Goal: Task Accomplishment & Management: Manage account settings

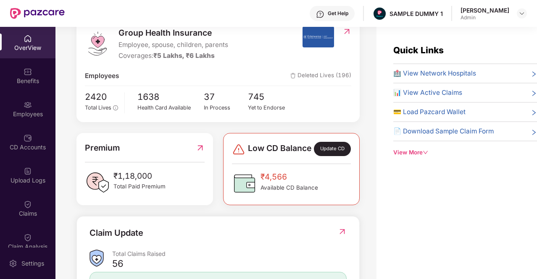
scroll to position [179, 0]
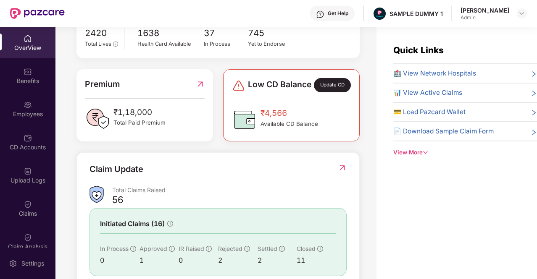
click at [331, 91] on div "Update CD" at bounding box center [332, 85] width 37 height 14
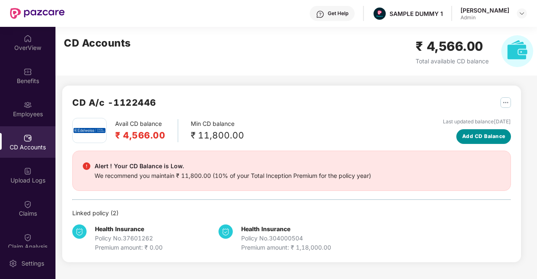
click at [467, 133] on span "Add CD Balance" at bounding box center [483, 137] width 43 height 8
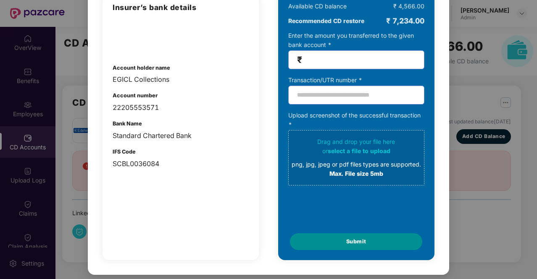
scroll to position [0, 0]
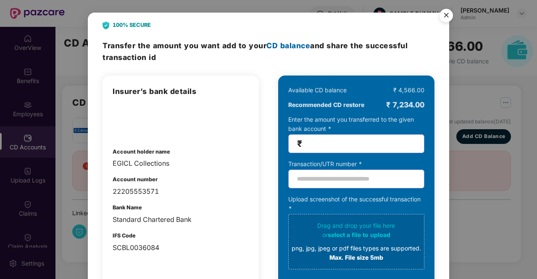
click at [447, 15] on img "Close" at bounding box center [446, 17] width 24 height 24
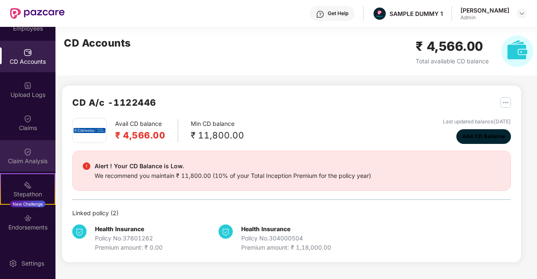
scroll to position [144, 0]
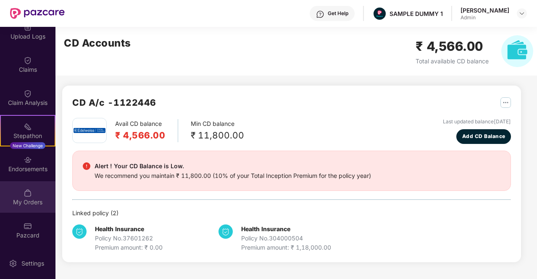
click at [26, 193] on img at bounding box center [28, 193] width 8 height 8
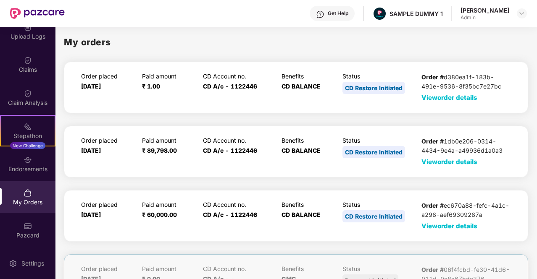
click at [449, 96] on span "View order details" at bounding box center [449, 98] width 56 height 8
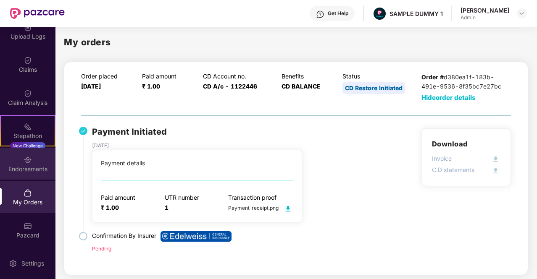
scroll to position [0, 0]
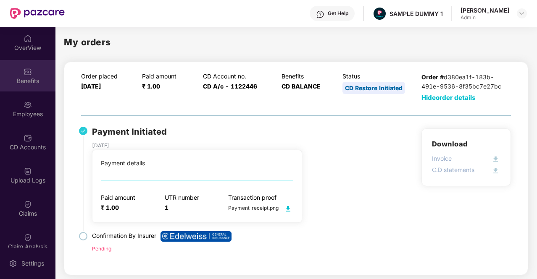
click at [25, 64] on div "Benefits" at bounding box center [27, 75] width 55 height 31
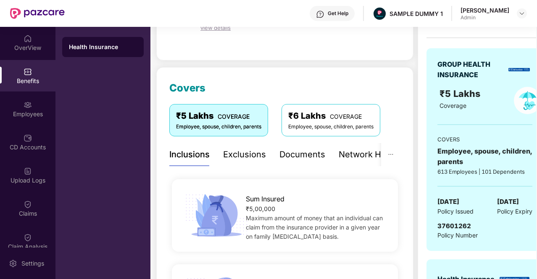
scroll to position [70, 0]
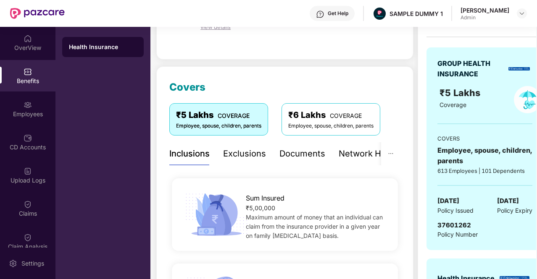
click at [252, 156] on div "Exclusions" at bounding box center [244, 153] width 43 height 13
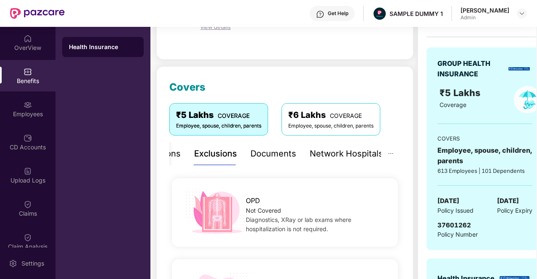
click at [271, 157] on div "Documents" at bounding box center [273, 153] width 46 height 13
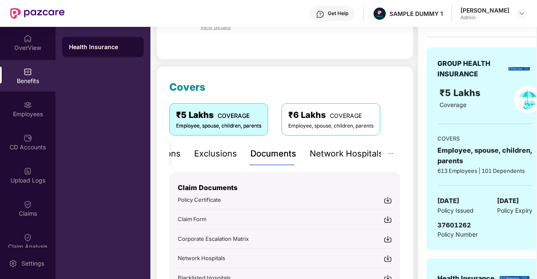
click at [316, 150] on div "Network Hospitals" at bounding box center [345, 153] width 73 height 13
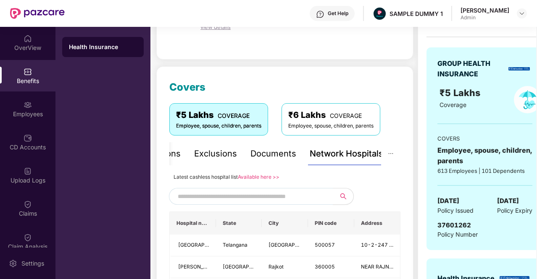
scroll to position [137, 0]
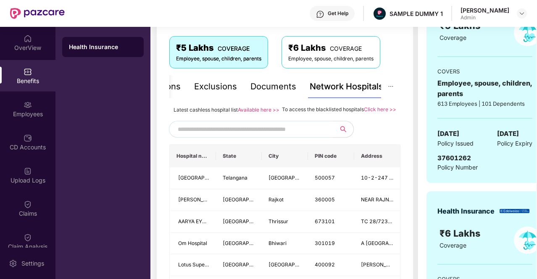
click at [204, 130] on span at bounding box center [251, 129] width 164 height 17
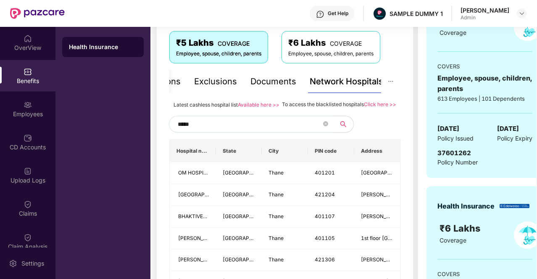
scroll to position [128, 0]
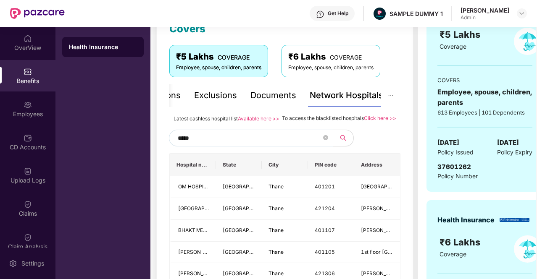
click at [185, 144] on input "*****" at bounding box center [250, 138] width 144 height 13
type input "******"
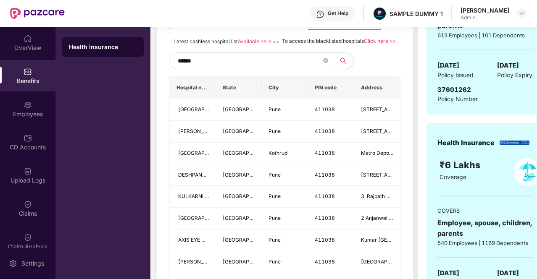
scroll to position [208, 0]
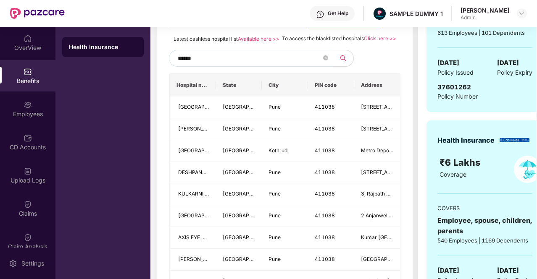
click at [195, 65] on input "******" at bounding box center [250, 58] width 144 height 13
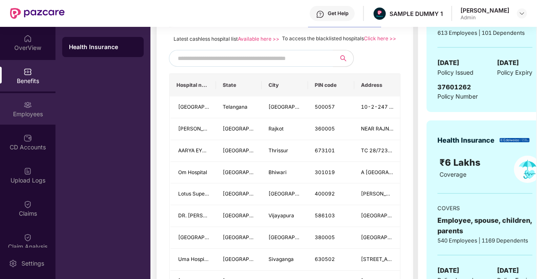
click at [31, 107] on div "Employees" at bounding box center [27, 108] width 55 height 31
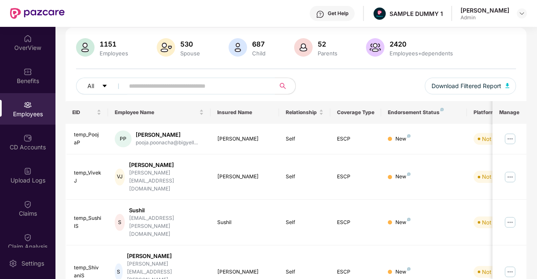
scroll to position [0, 0]
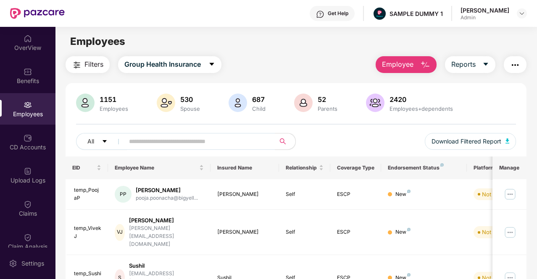
click at [396, 67] on span "Employee" at bounding box center [397, 64] width 31 height 10
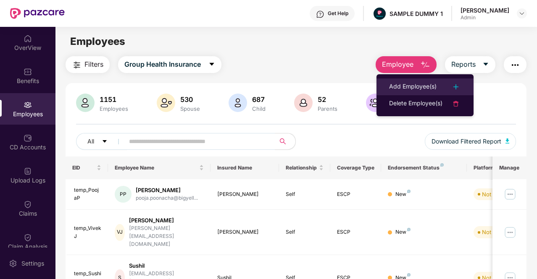
click at [405, 85] on div "Add Employee(s)" at bounding box center [412, 87] width 47 height 10
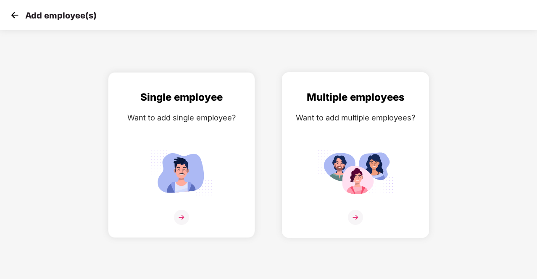
click at [354, 215] on img at bounding box center [355, 217] width 15 height 15
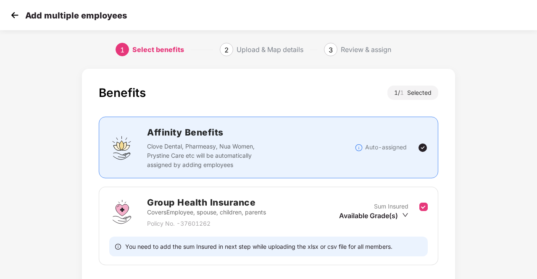
scroll to position [59, 0]
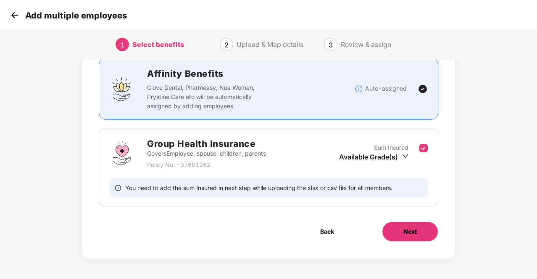
click at [396, 229] on button "Next" at bounding box center [410, 232] width 56 height 20
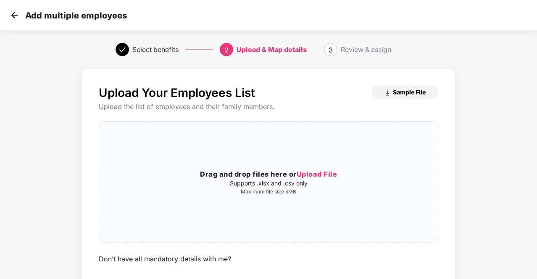
click at [403, 97] on button "Sample File" at bounding box center [404, 92] width 67 height 13
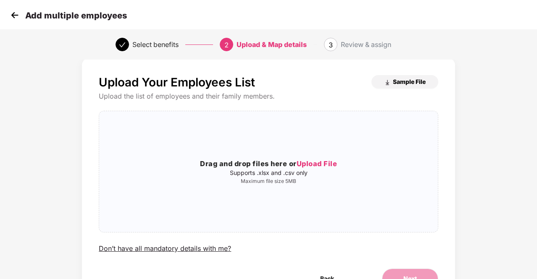
scroll to position [10, 0]
click at [13, 11] on img at bounding box center [14, 15] width 13 height 13
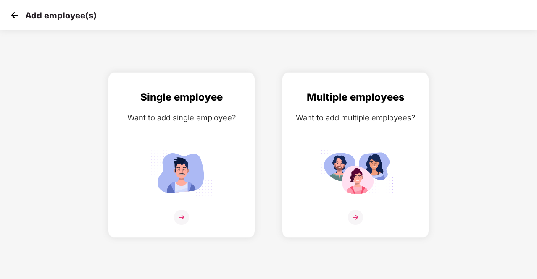
click at [13, 11] on img at bounding box center [14, 15] width 13 height 13
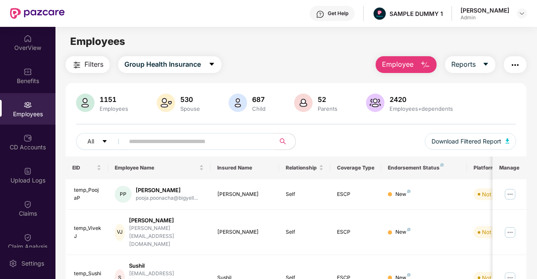
click at [413, 60] on span "Employee" at bounding box center [397, 64] width 31 height 10
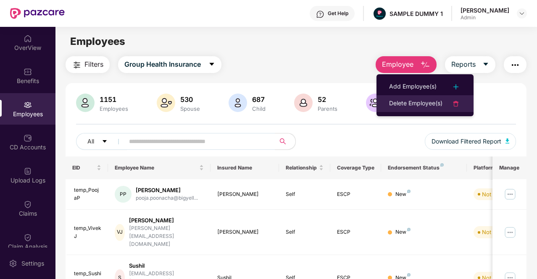
click at [409, 103] on div "Delete Employee(s)" at bounding box center [415, 104] width 53 height 10
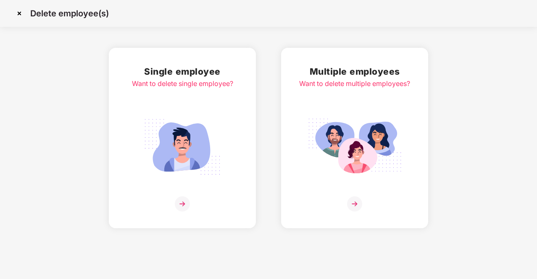
click at [180, 204] on img at bounding box center [182, 204] width 15 height 15
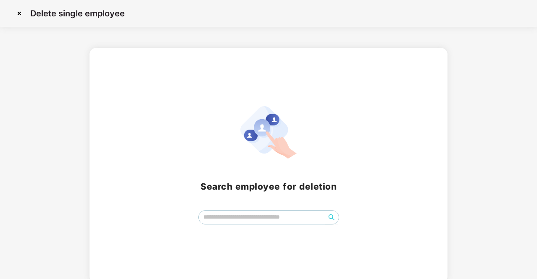
scroll to position [4, 0]
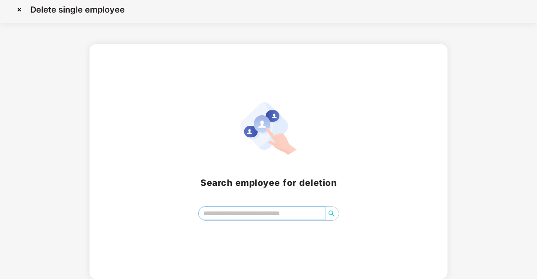
click at [234, 217] on input "search" at bounding box center [262, 213] width 126 height 13
click at [20, 10] on img at bounding box center [19, 9] width 13 height 13
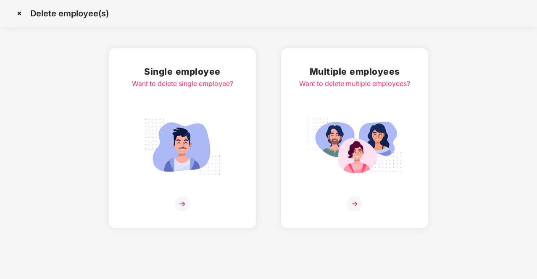
click at [18, 14] on img at bounding box center [19, 13] width 13 height 13
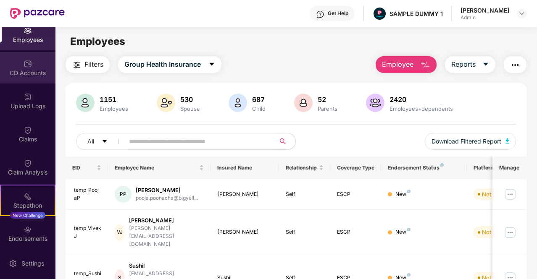
scroll to position [75, 0]
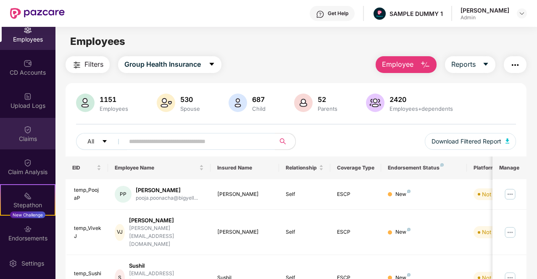
click at [26, 135] on div "Claims" at bounding box center [27, 139] width 55 height 8
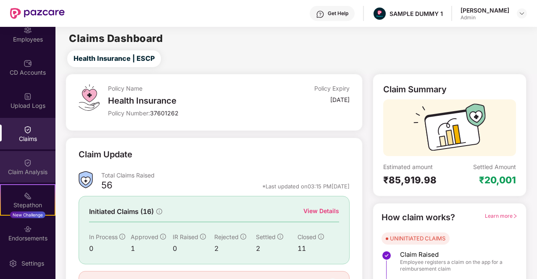
click at [31, 166] on div "Claim Analysis" at bounding box center [27, 166] width 55 height 31
